Goal: Transaction & Acquisition: Purchase product/service

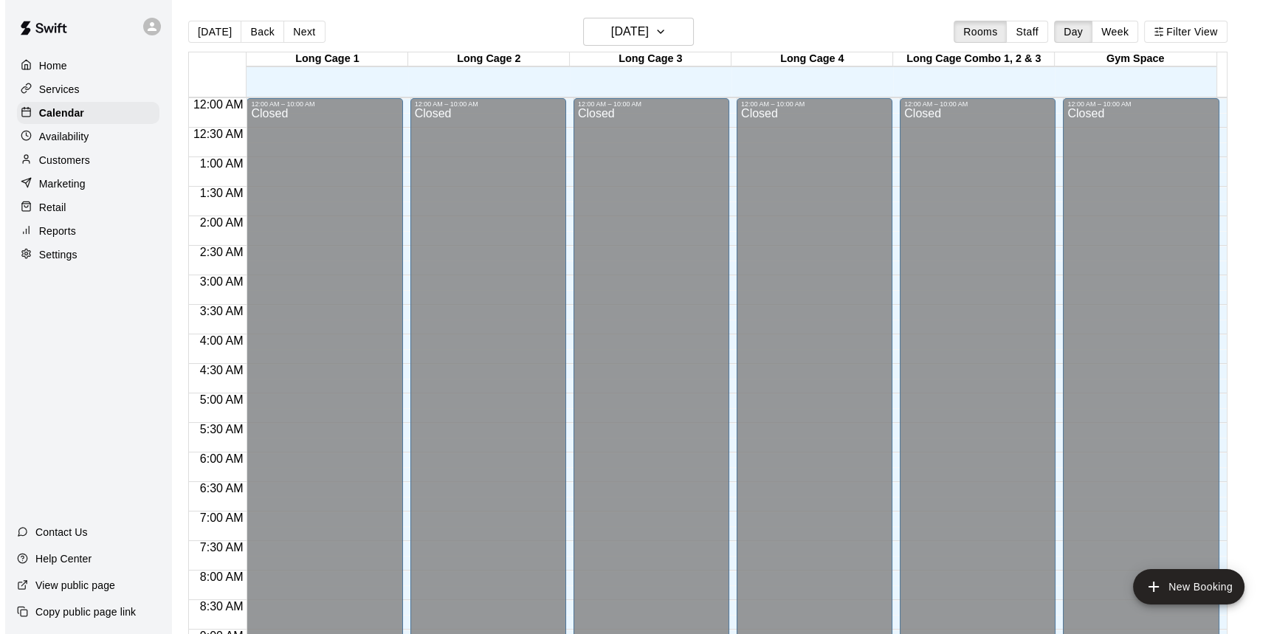
scroll to position [592, 0]
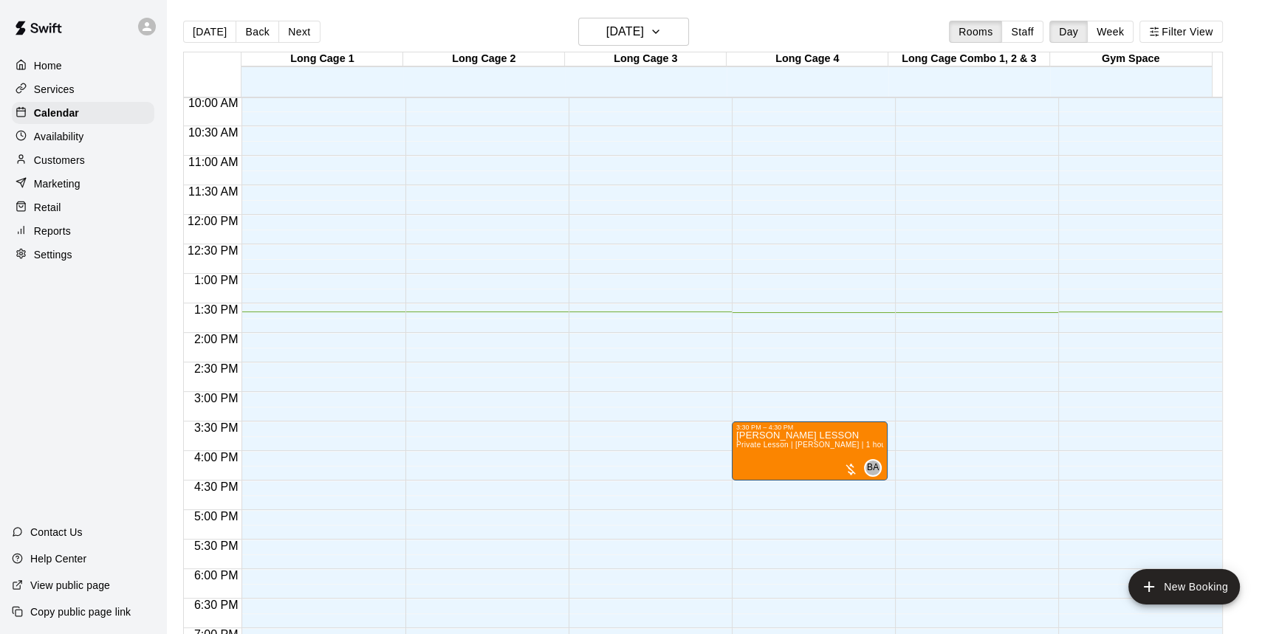
click at [75, 339] on div "Home Services Calendar Availability Customers Marketing Retail Reports Settings…" at bounding box center [83, 317] width 166 height 634
click at [66, 216] on div "Retail" at bounding box center [83, 207] width 142 height 22
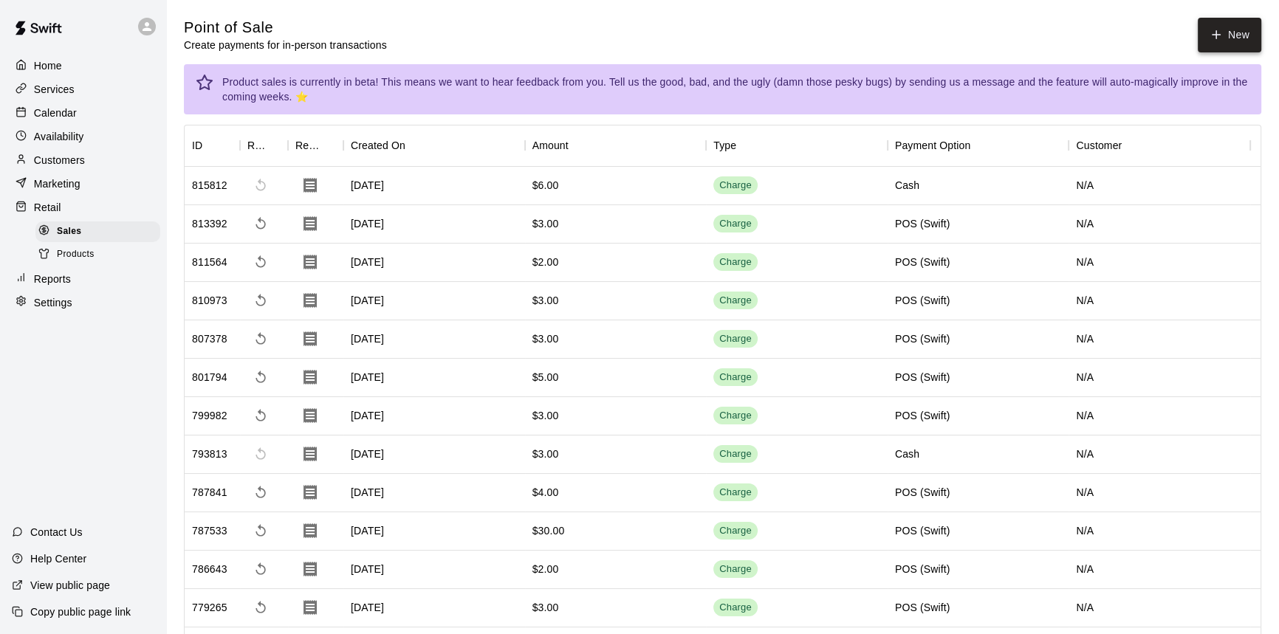
click at [1247, 41] on button "New" at bounding box center [1228, 35] width 63 height 35
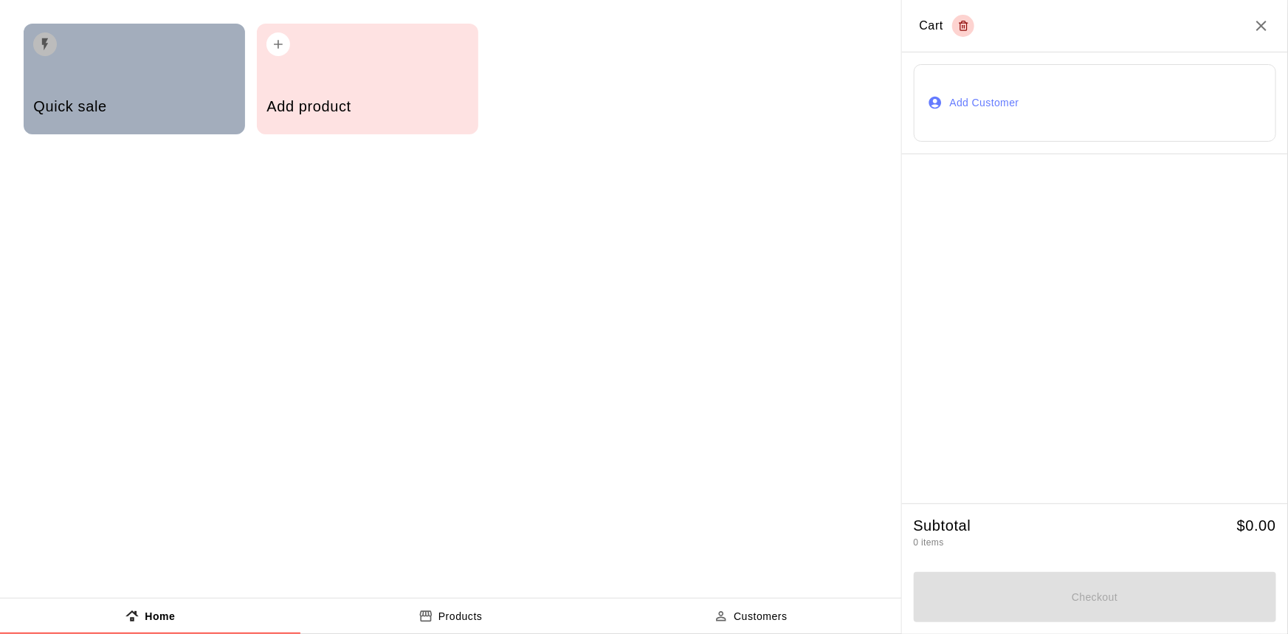
click at [77, 67] on div "Quick sale" at bounding box center [134, 79] width 221 height 111
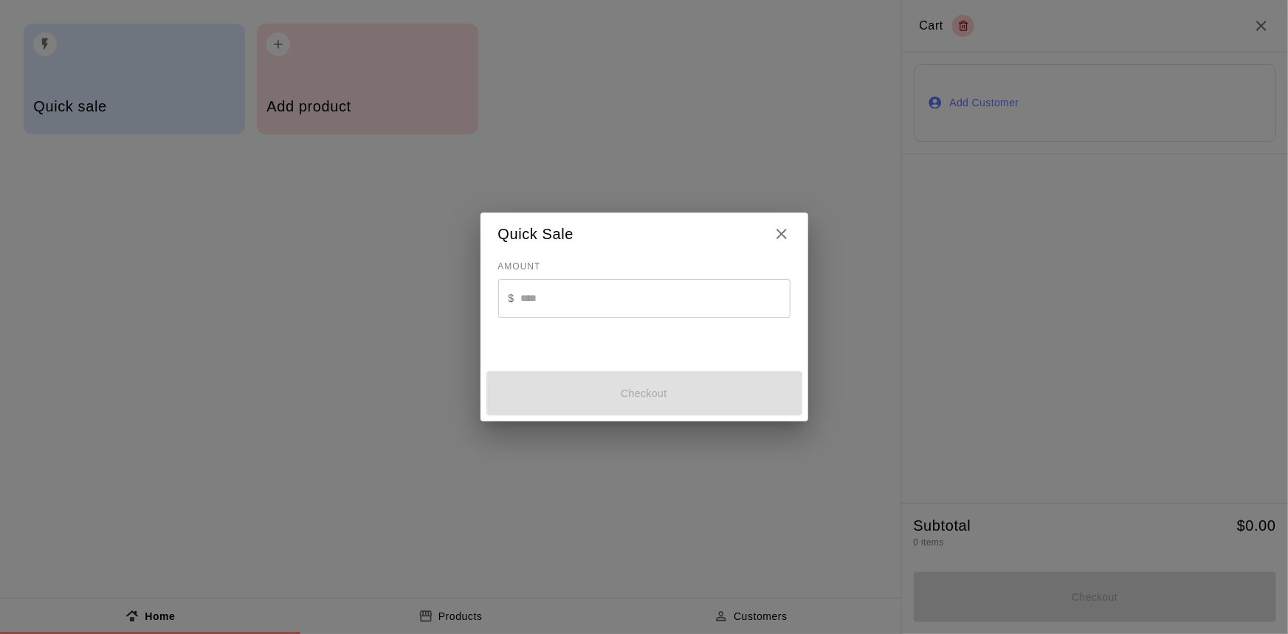
click at [579, 301] on input "text" at bounding box center [655, 298] width 270 height 39
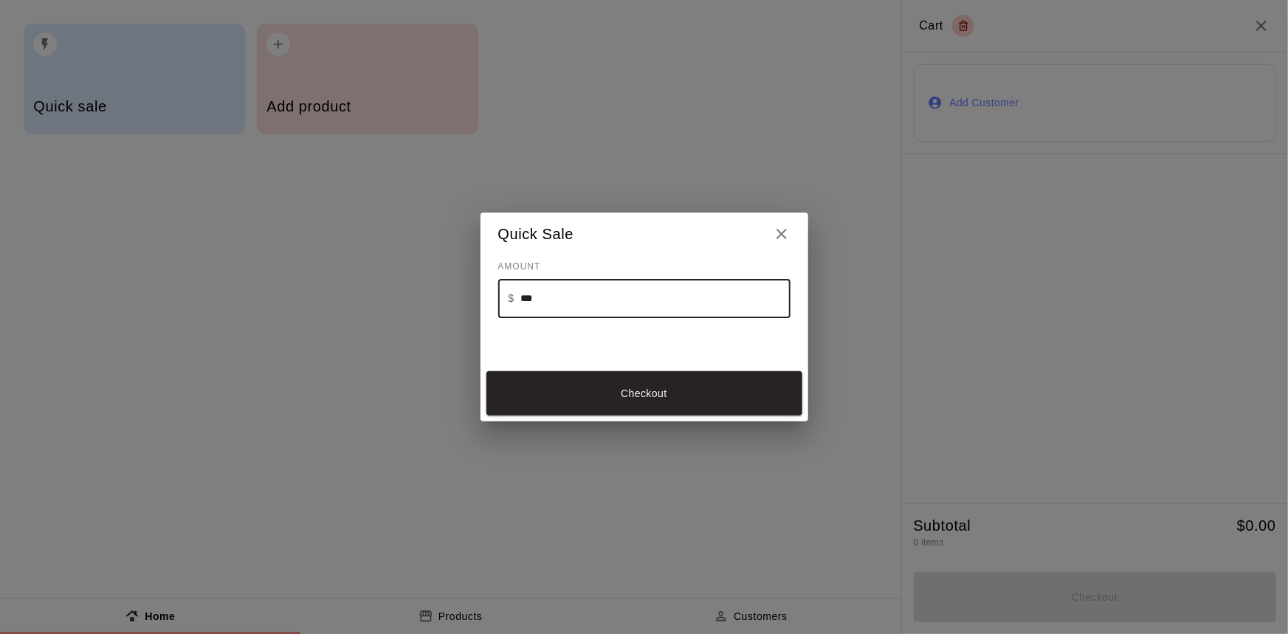
type input "***"
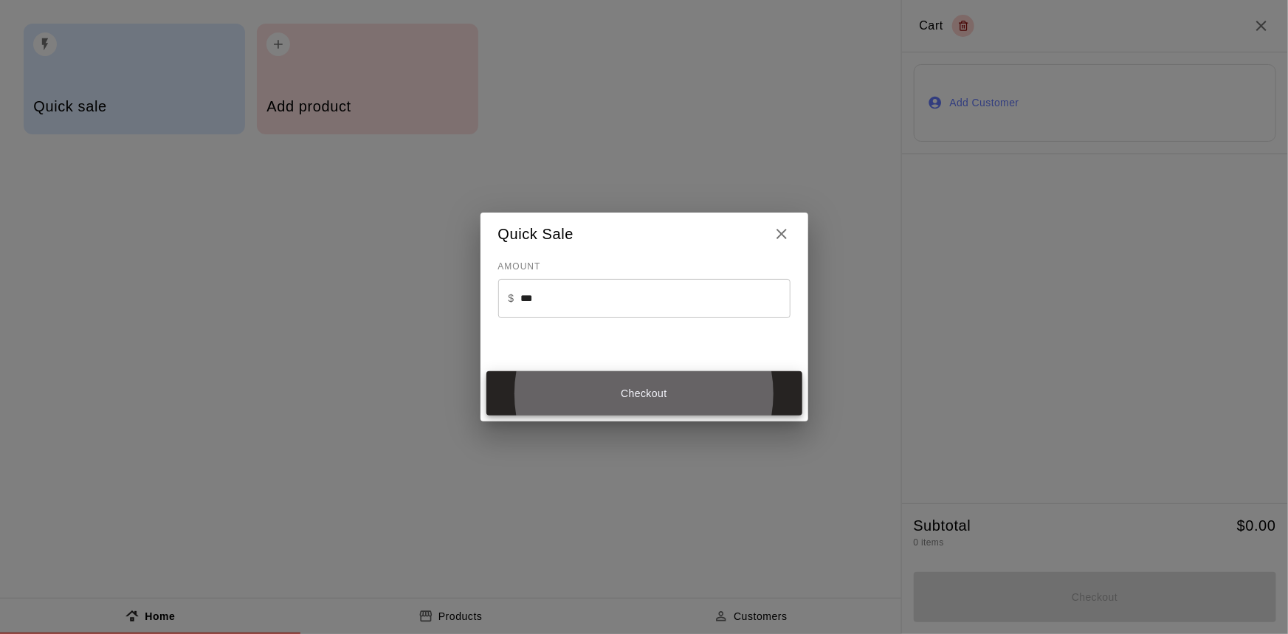
click at [658, 393] on button "Checkout" at bounding box center [644, 393] width 316 height 44
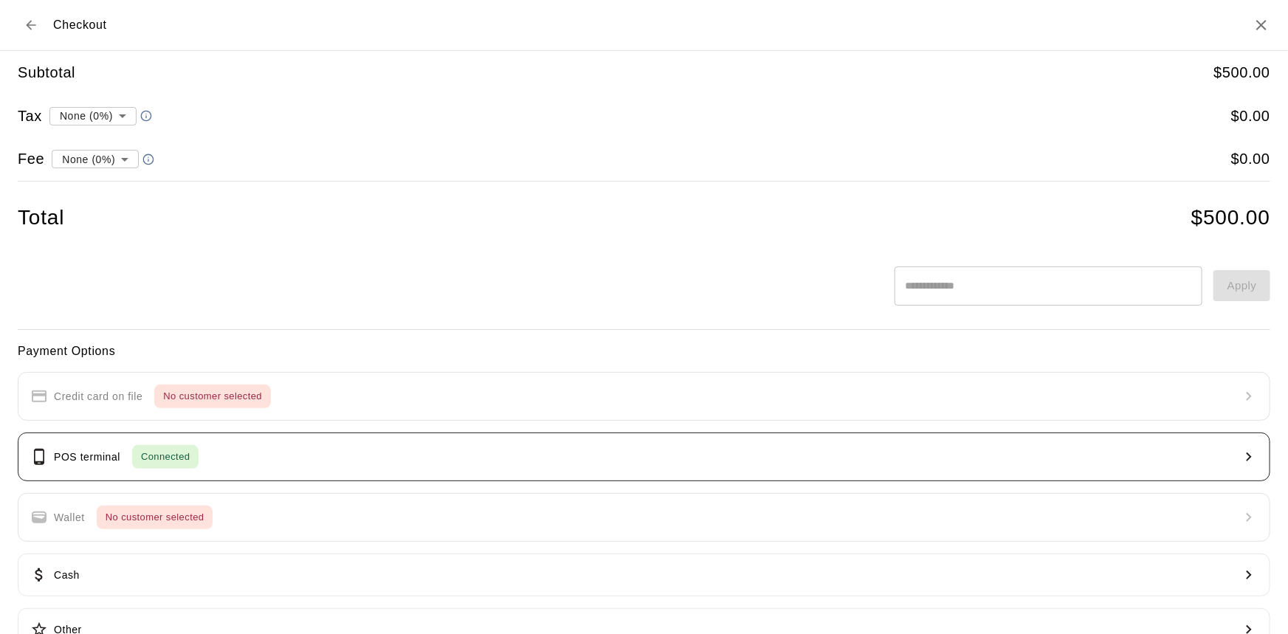
click at [210, 451] on button "POS terminal Connected" at bounding box center [644, 457] width 1253 height 49
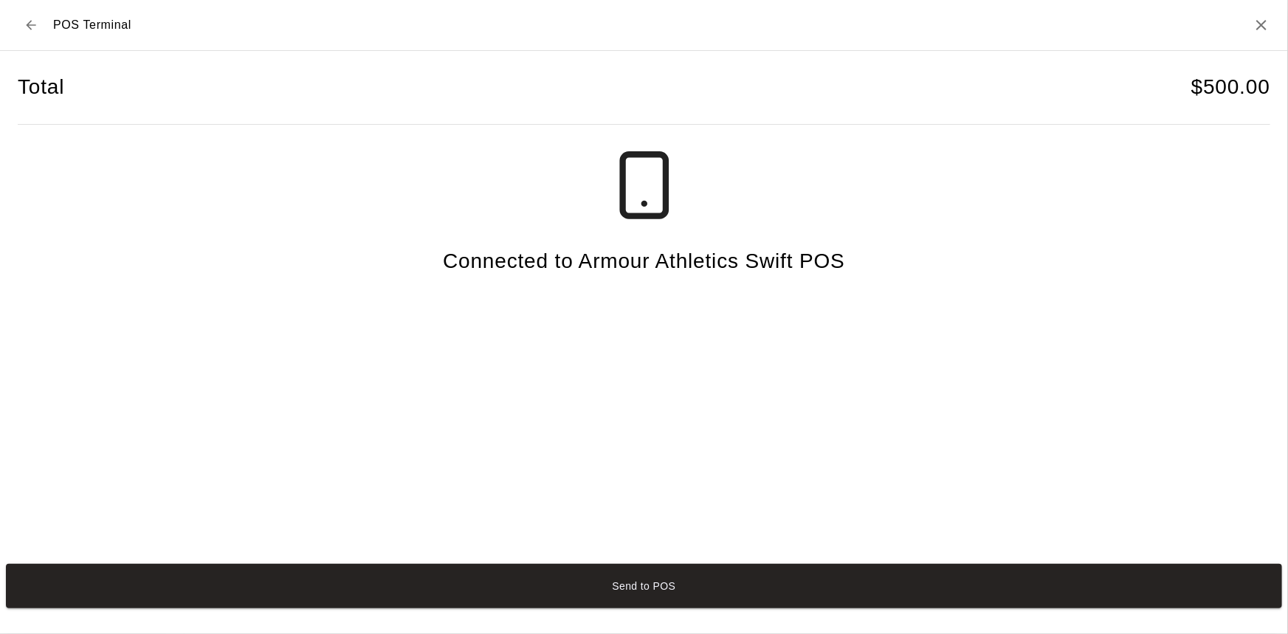
click at [522, 598] on button "Send to POS" at bounding box center [644, 586] width 1276 height 44
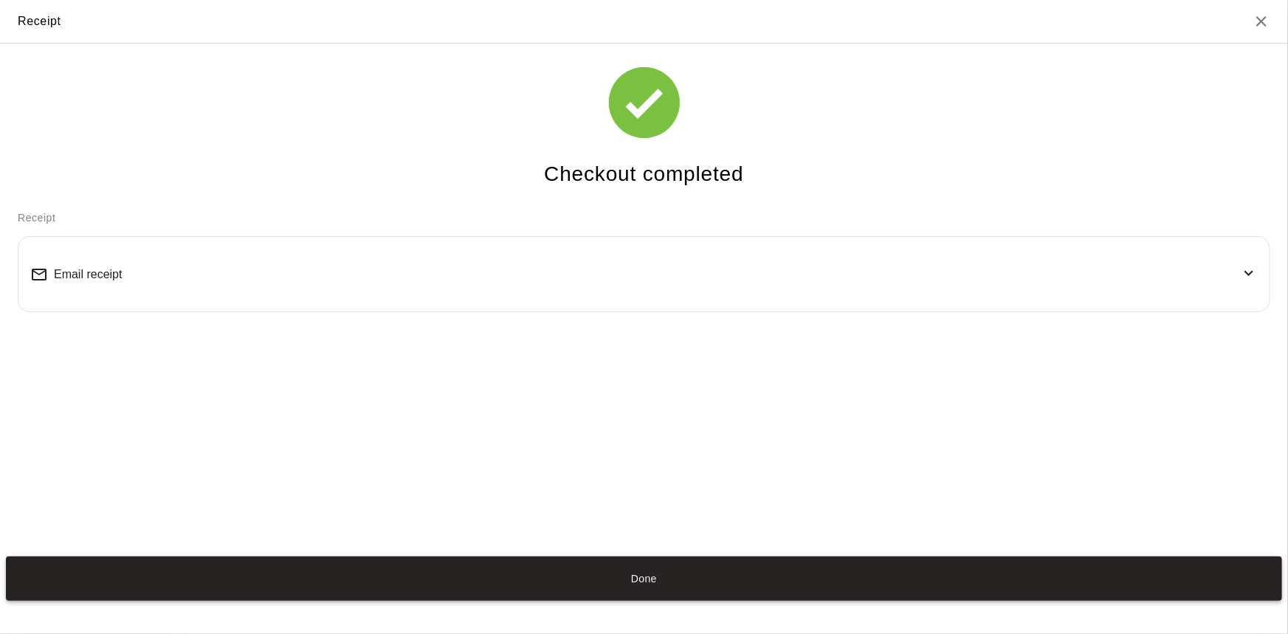
click at [640, 557] on button "Done" at bounding box center [644, 579] width 1276 height 44
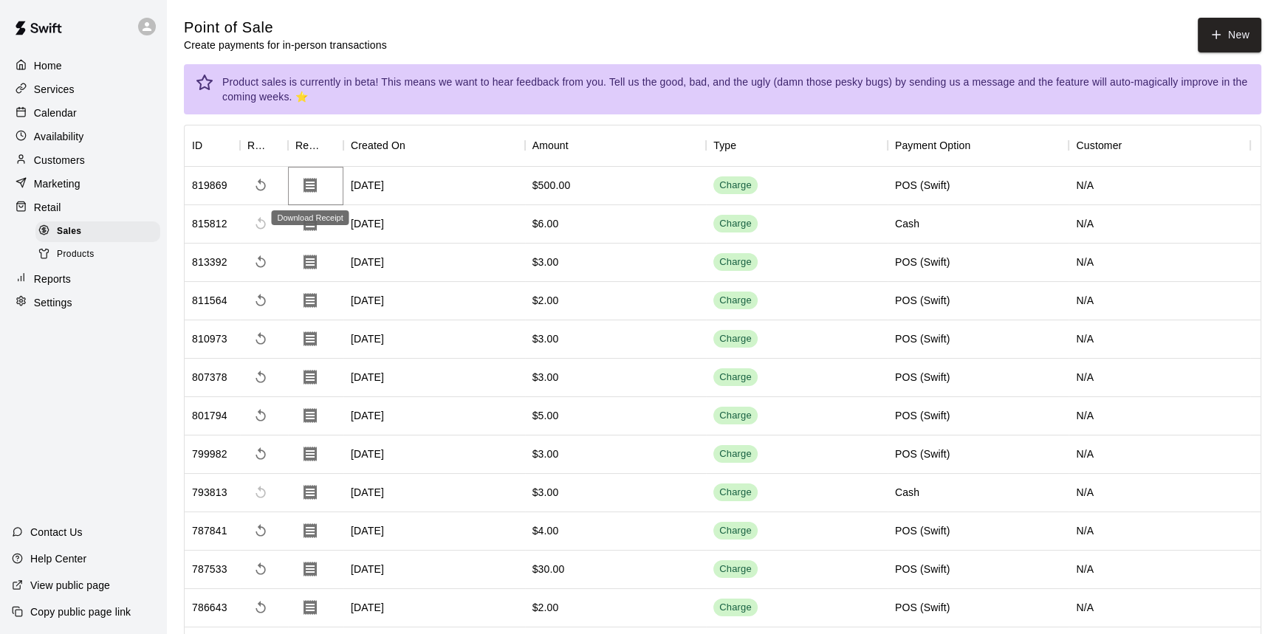
click at [302, 185] on icon "Download Receipt" at bounding box center [310, 185] width 18 height 18
